Goal: Information Seeking & Learning: Learn about a topic

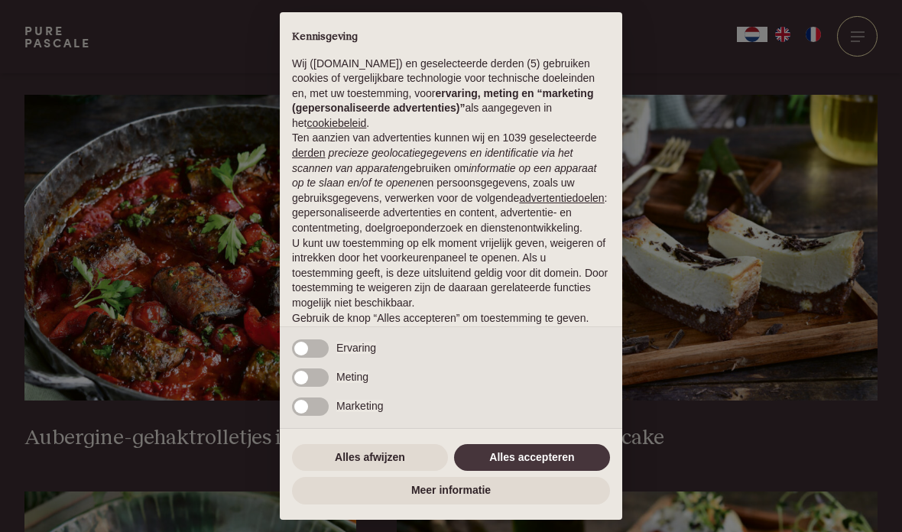
scroll to position [566, 0]
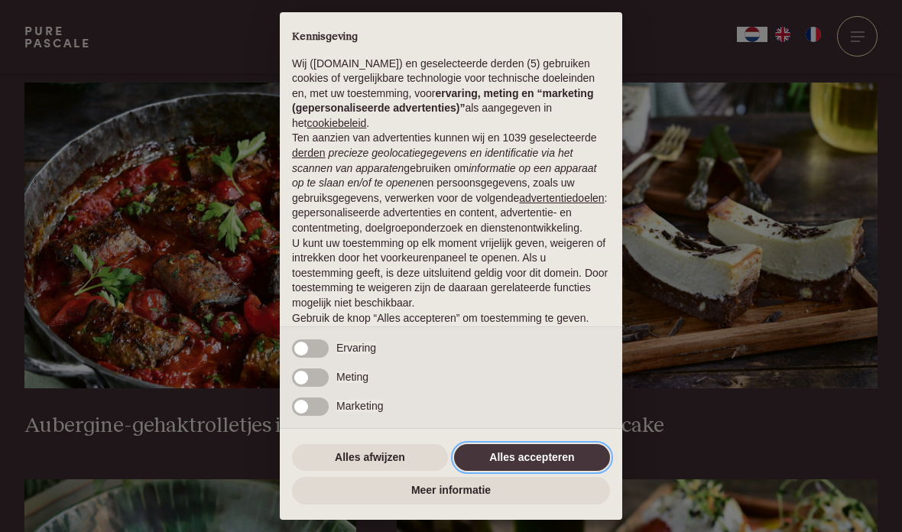
click at [541, 472] on button "Alles accepteren" at bounding box center [532, 458] width 156 height 28
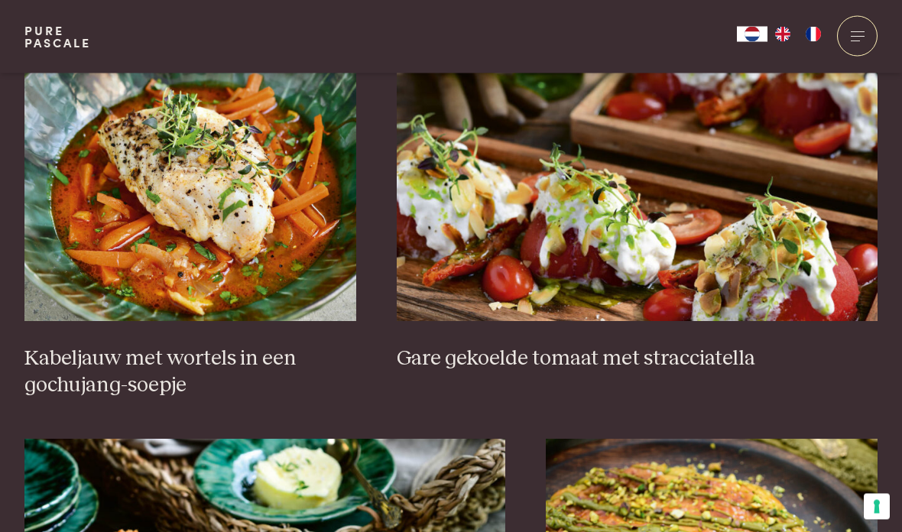
scroll to position [1031, 0]
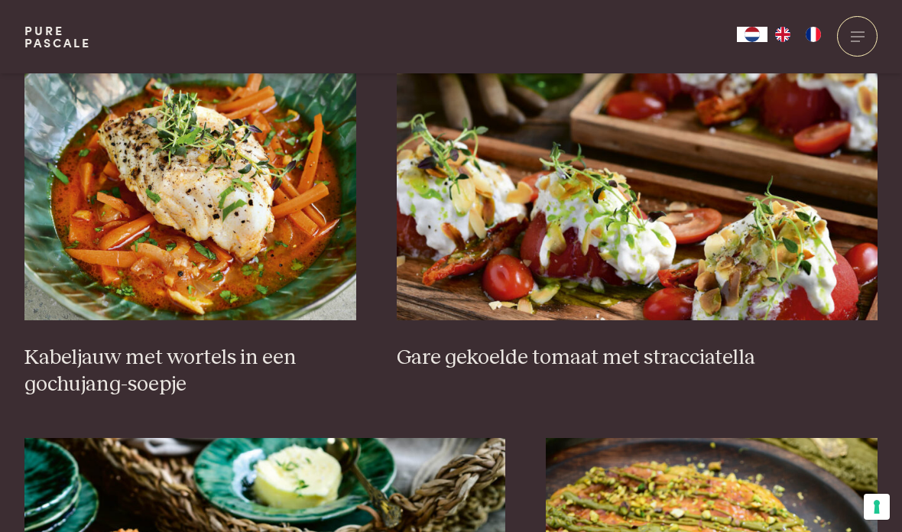
click at [624, 355] on h3 "Gare gekoelde tomaat met stracciatella" at bounding box center [637, 358] width 481 height 27
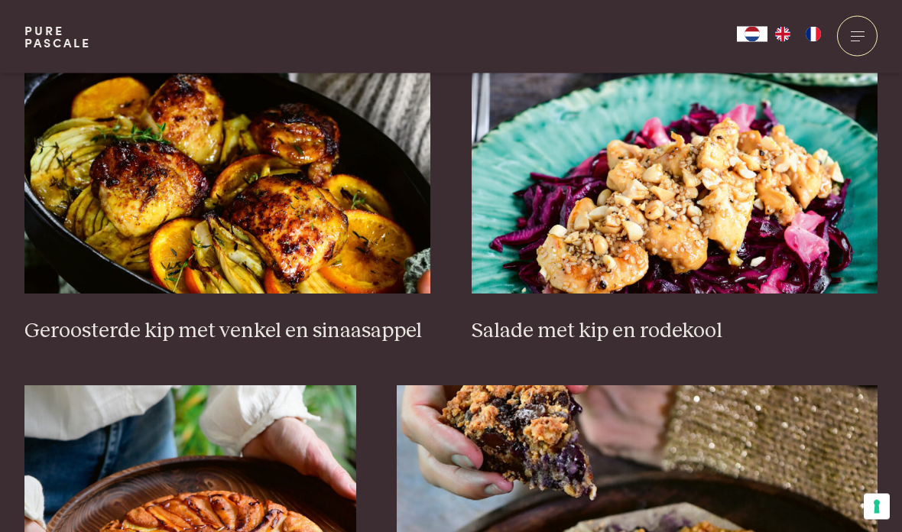
scroll to position [1878, 0]
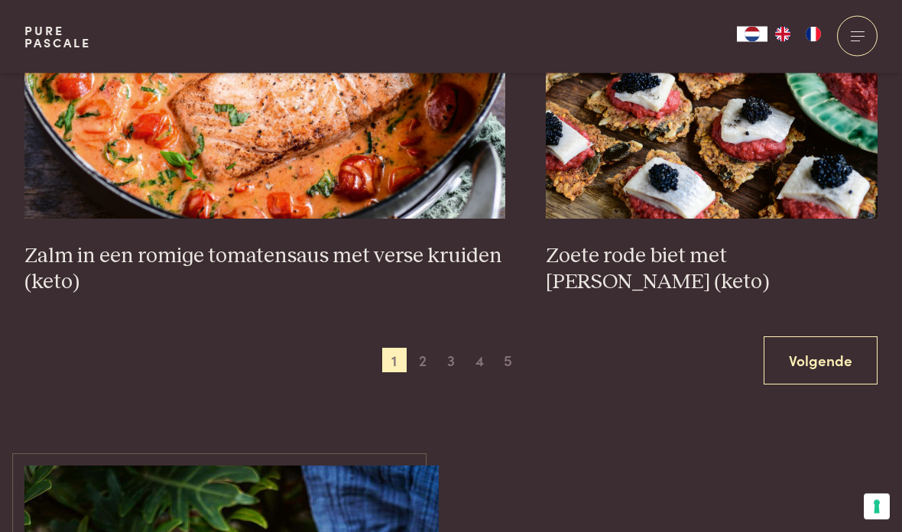
click at [428, 355] on span "2" at bounding box center [423, 361] width 24 height 24
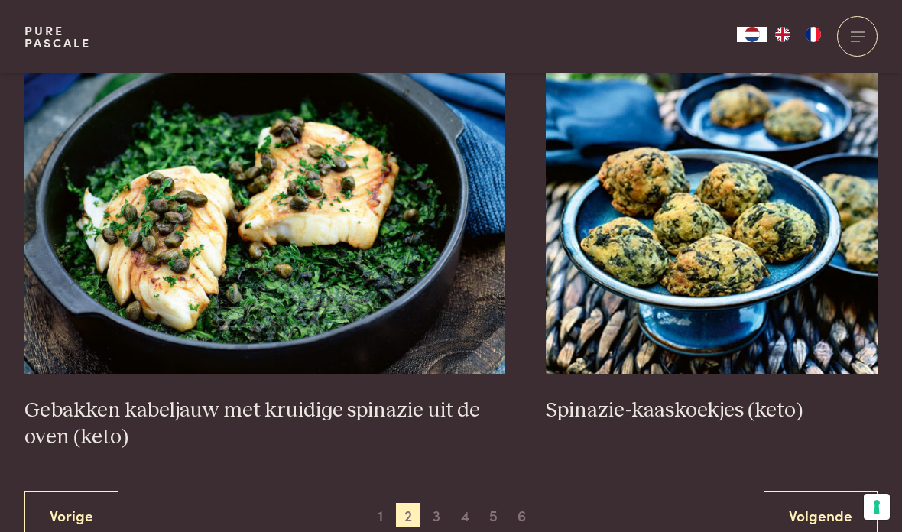
scroll to position [2632, 0]
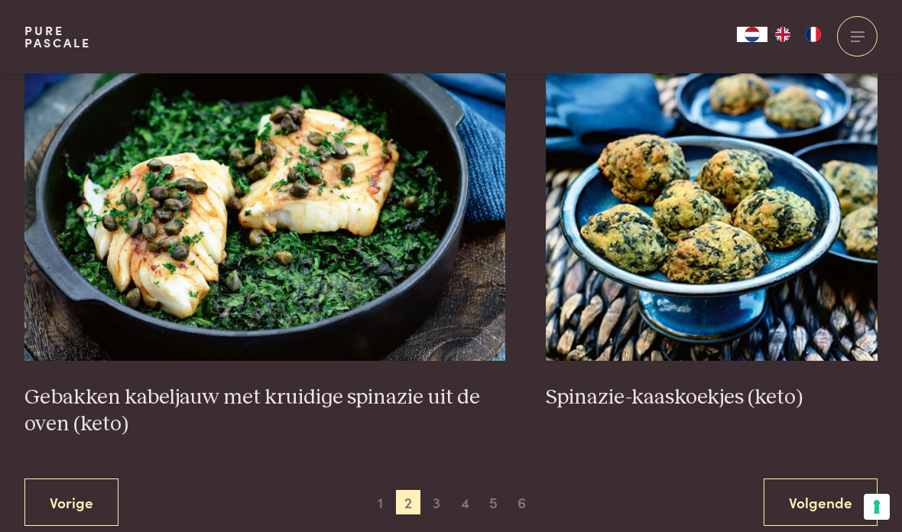
click at [436, 503] on span "3" at bounding box center [436, 502] width 24 height 24
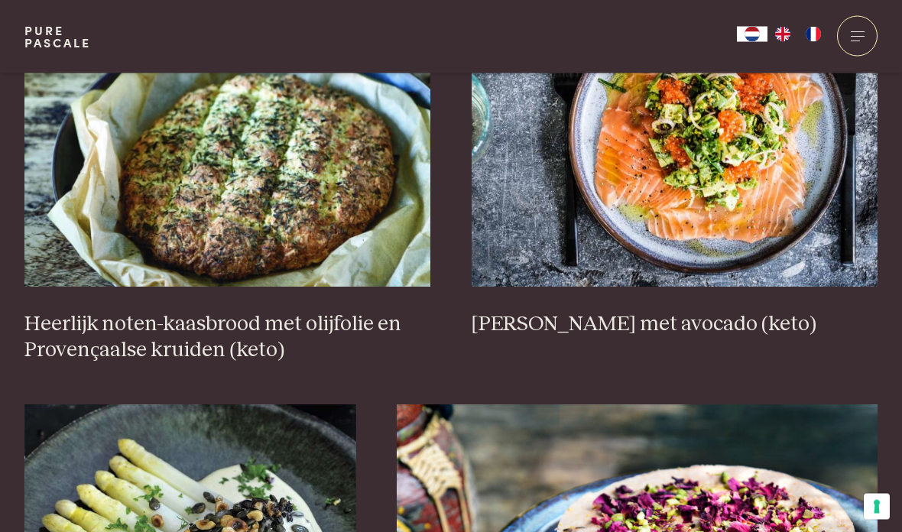
scroll to position [667, 0]
click at [209, 355] on h3 "Heerlijk noten-kaasbrood met olijfolie en Provençaalse kruiden (keto)" at bounding box center [227, 337] width 407 height 53
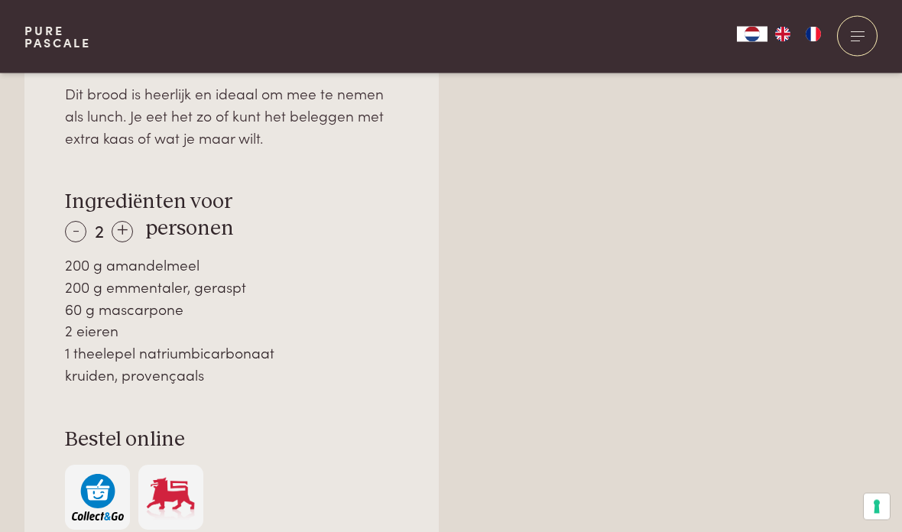
scroll to position [1157, 0]
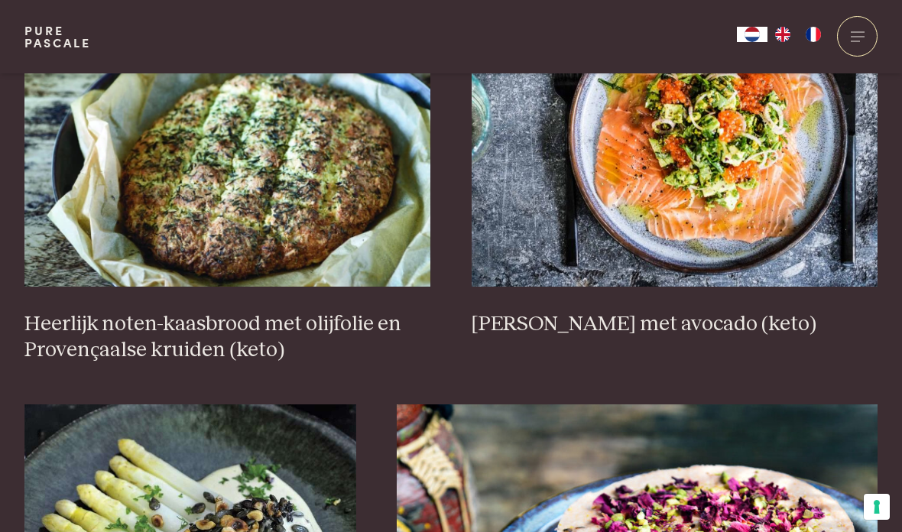
scroll to position [667, 0]
click at [901, 15] on div "Pure Pascale Collecties Kitchenware Tableware Bathroom Interior Inspiratie Alle…" at bounding box center [451, 36] width 902 height 73
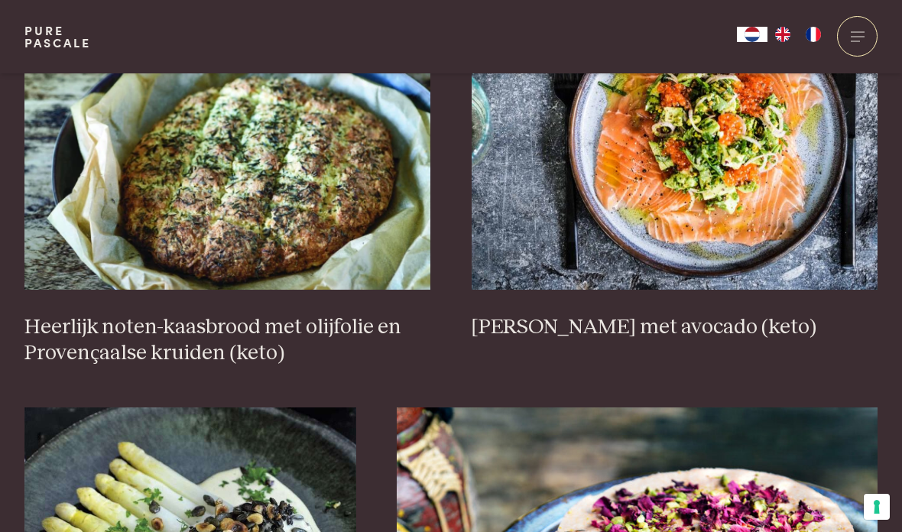
scroll to position [644, 0]
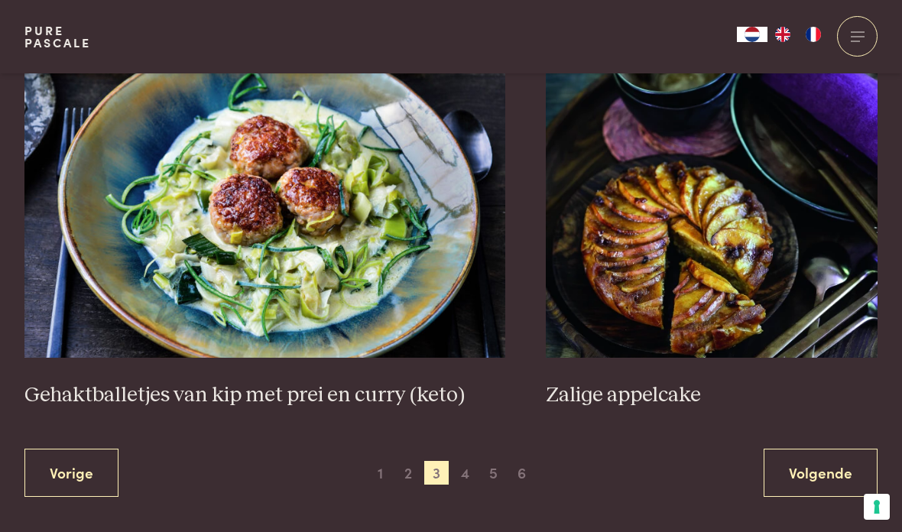
click at [460, 469] on span "4" at bounding box center [465, 473] width 24 height 24
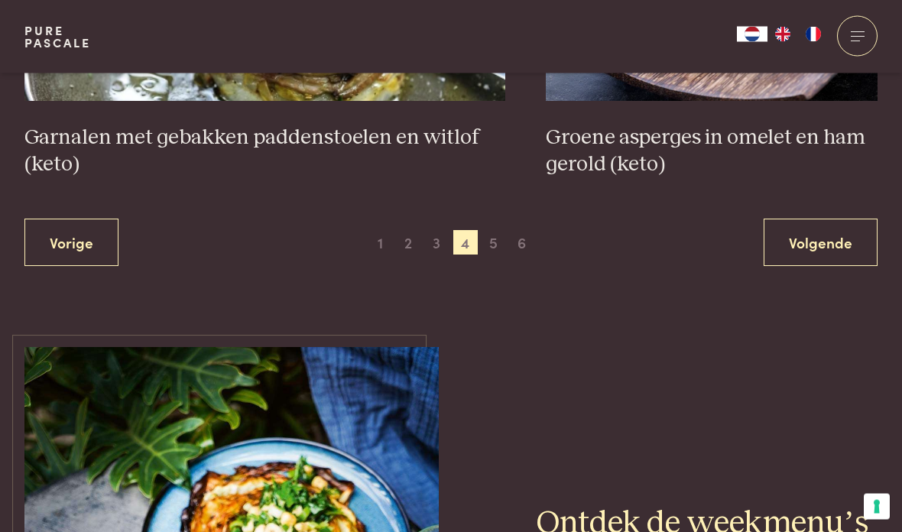
scroll to position [2955, 0]
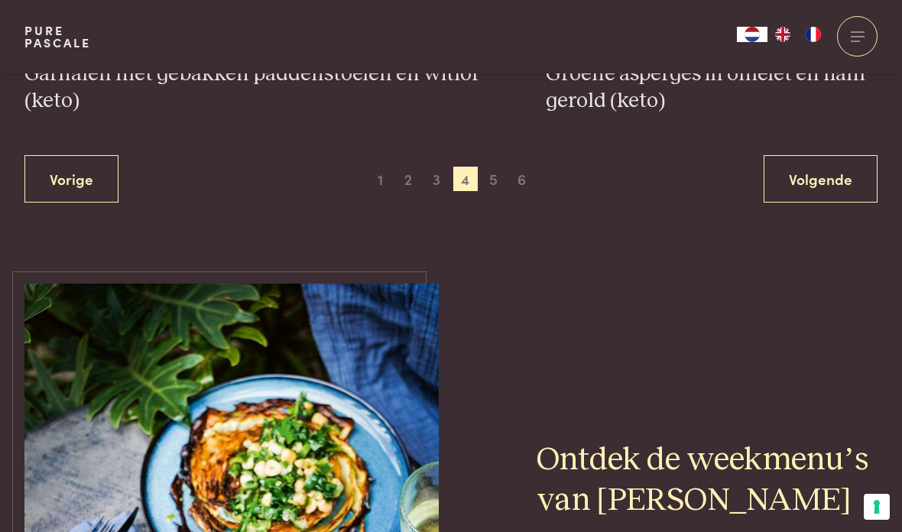
click at [501, 172] on span "5" at bounding box center [494, 179] width 24 height 24
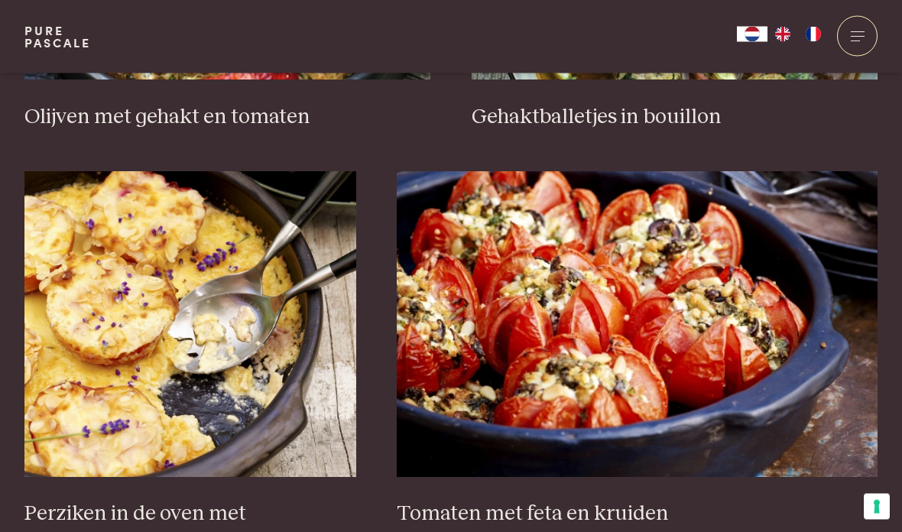
scroll to position [2100, 0]
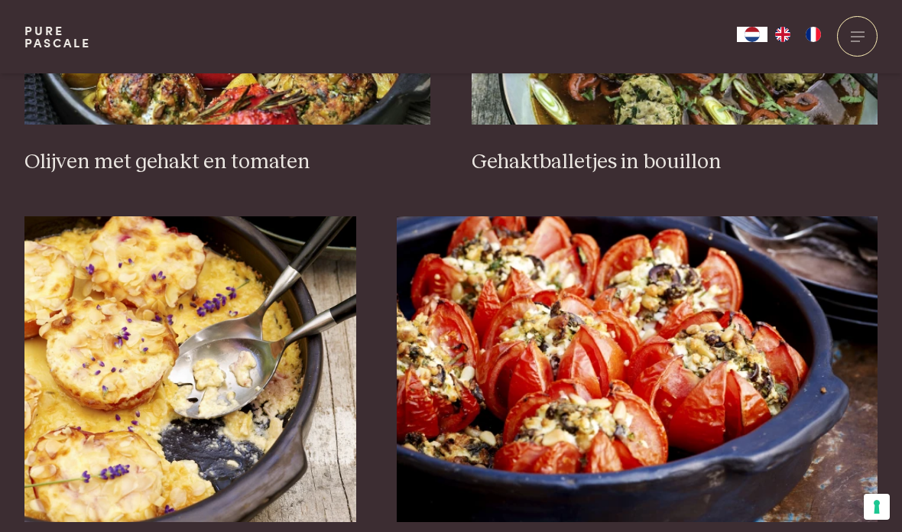
click at [240, 398] on img at bounding box center [190, 369] width 332 height 306
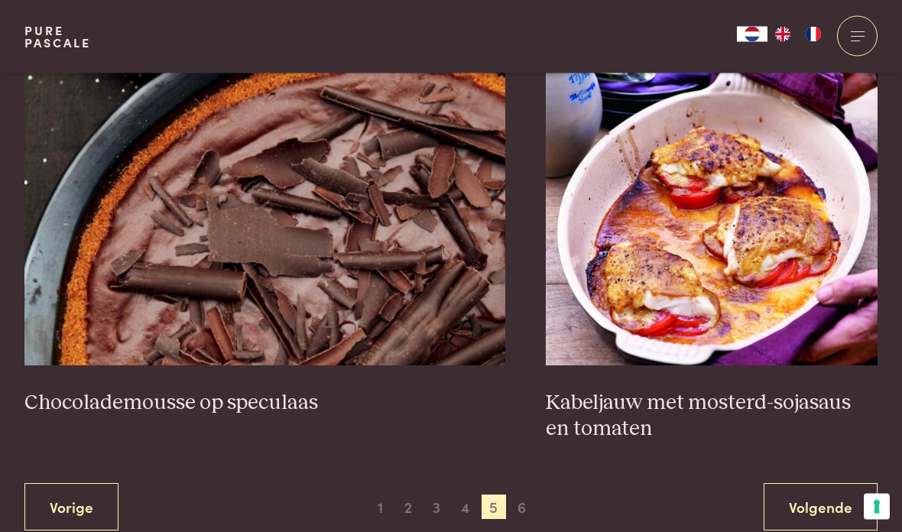
scroll to position [2680, 0]
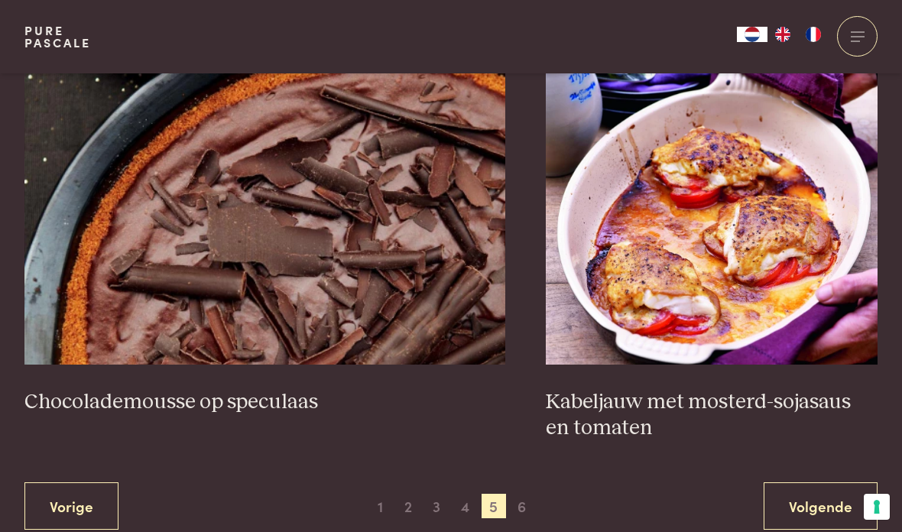
click at [524, 494] on span "6" at bounding box center [522, 506] width 24 height 24
